Goal: Task Accomplishment & Management: Use online tool/utility

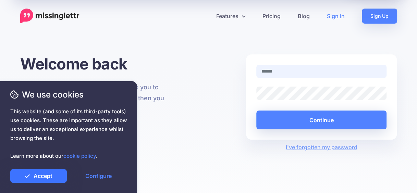
type input "**********"
click at [45, 175] on link "Accept" at bounding box center [38, 176] width 57 height 14
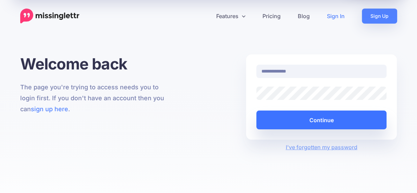
click at [288, 122] on button "Continue" at bounding box center [322, 120] width 131 height 19
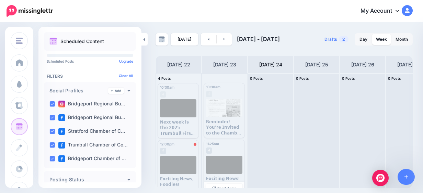
scroll to position [0, 0]
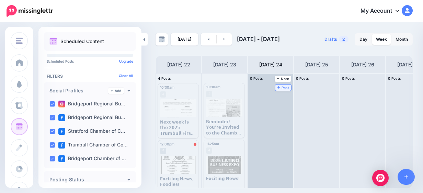
click at [279, 88] on icon at bounding box center [278, 87] width 3 height 3
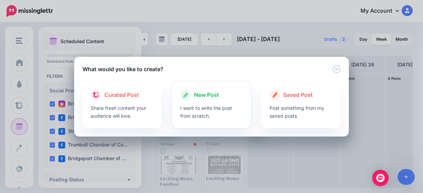
click at [221, 95] on div "New Post" at bounding box center [211, 95] width 63 height 11
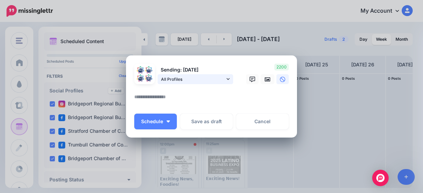
click at [221, 77] on span "All Profiles" at bounding box center [193, 79] width 64 height 7
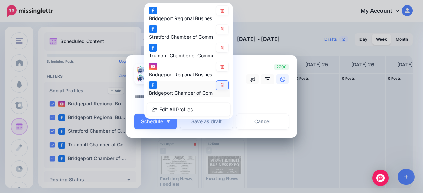
click at [224, 85] on link at bounding box center [222, 85] width 12 height 9
click at [221, 68] on icon at bounding box center [221, 67] width 5 height 4
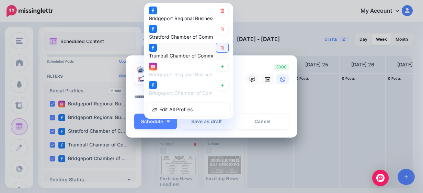
click at [221, 50] on link at bounding box center [222, 48] width 12 height 9
click at [264, 80] on icon at bounding box center [266, 80] width 5 height 4
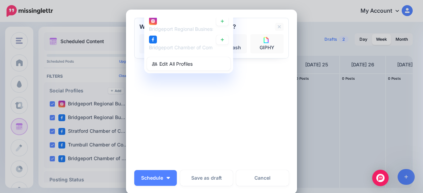
click at [211, 114] on div "Sending: 24th Sep All Profiles" at bounding box center [211, 92] width 154 height 148
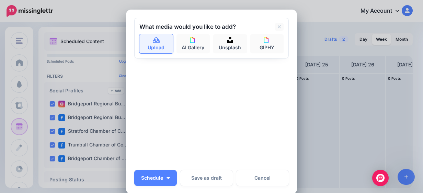
click at [159, 44] on link "Upload" at bounding box center [156, 43] width 34 height 19
click at [157, 45] on link "Upload" at bounding box center [156, 43] width 34 height 19
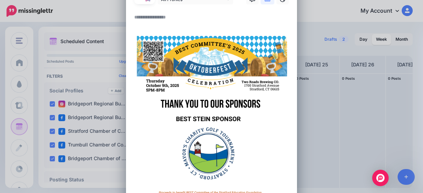
scroll to position [0, 0]
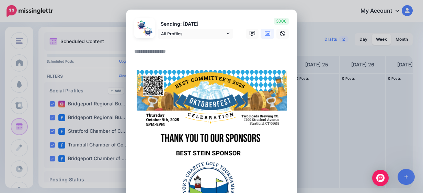
click at [157, 52] on textarea at bounding box center [213, 53] width 158 height 13
